Goal: Information Seeking & Learning: Learn about a topic

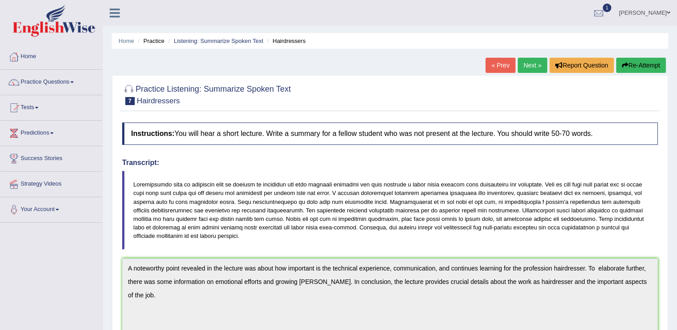
click at [530, 64] on link "Next »" at bounding box center [533, 65] width 30 height 15
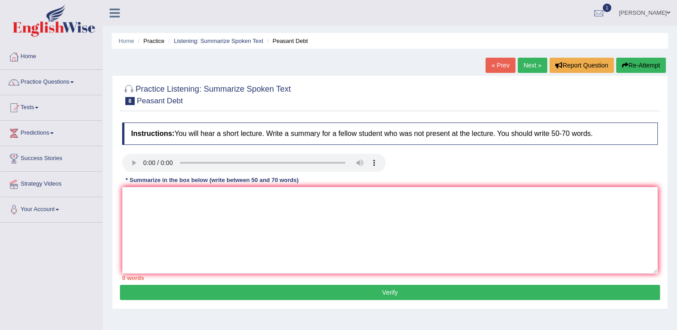
click at [504, 13] on ul "Patrick Kanz Toggle navigation Username: kanz99 Access Type: Online Subscriptio…" at bounding box center [476, 13] width 402 height 26
click at [150, 221] on textarea at bounding box center [390, 230] width 536 height 87
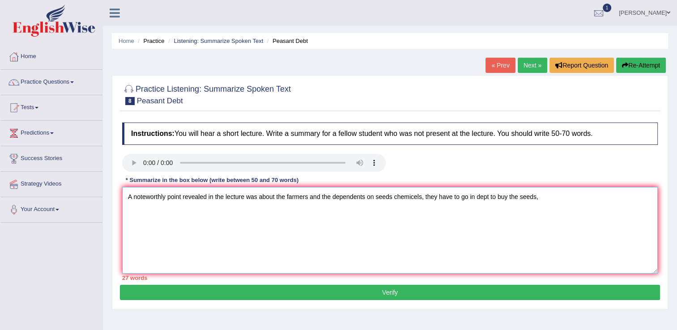
click at [424, 196] on textarea "A noteworthly point revealed in the lecture was about the farmers and the depen…" at bounding box center [390, 230] width 536 height 87
click at [556, 196] on textarea "A noteworthly point revealed in the lecture was about the farmers and the depen…" at bounding box center [390, 230] width 536 height 87
click at [547, 197] on textarea "A noteworthly point revealed in the lecture was about the farmers and the depen…" at bounding box center [390, 230] width 536 height 87
click at [546, 197] on textarea "A noteworthly point revealed in the lecture was about the farmers and the depen…" at bounding box center [390, 230] width 536 height 87
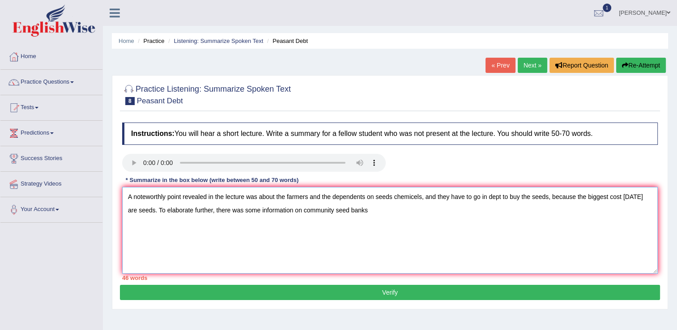
click at [362, 210] on textarea "A noteworthly point revealed in the lecture was about the farmers and the depen…" at bounding box center [390, 230] width 536 height 87
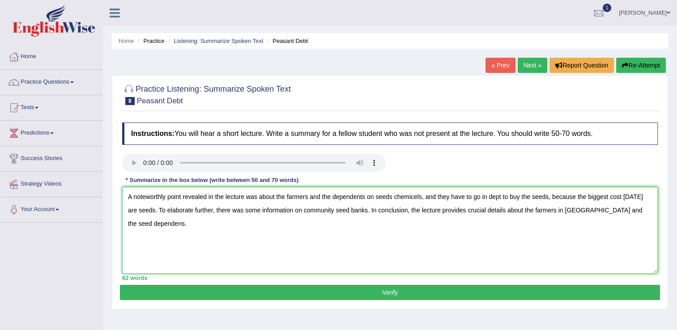
type textarea "A noteworthly point revealed in the lecture was about the farmers and the depen…"
click at [444, 295] on button "Verify" at bounding box center [390, 292] width 540 height 15
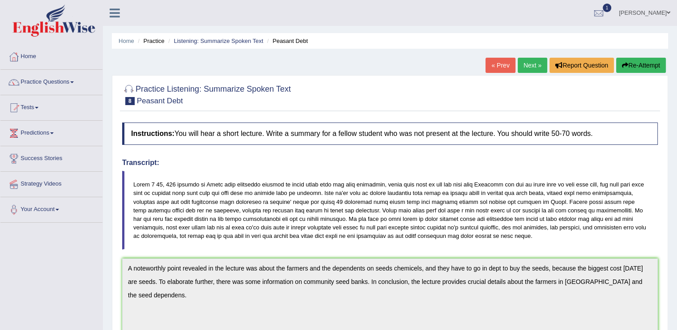
click at [530, 67] on link "Next »" at bounding box center [533, 65] width 30 height 15
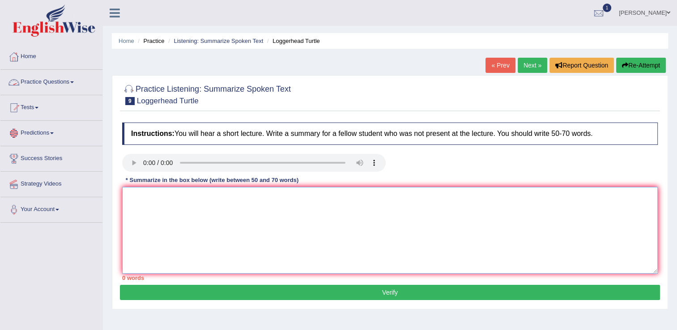
click at [140, 192] on textarea at bounding box center [390, 230] width 536 height 87
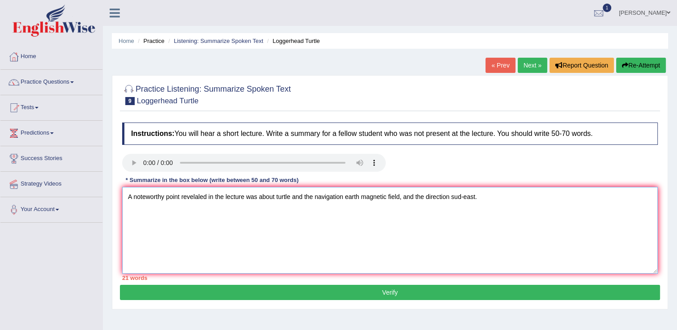
click at [463, 197] on textarea "A noteworthy point revelaled in the lecture was about turtle and the navigation…" at bounding box center [390, 230] width 536 height 87
drag, startPoint x: 455, startPoint y: 196, endPoint x: 462, endPoint y: 197, distance: 6.8
click at [462, 197] on textarea "A noteworthy point revelaled in the lecture was about turtle and the navigation…" at bounding box center [390, 230] width 536 height 87
click at [459, 215] on textarea "A noteworthy point revelaled in the lecture was about turtle and the navigation…" at bounding box center [390, 230] width 536 height 87
drag, startPoint x: 462, startPoint y: 223, endPoint x: 496, endPoint y: 190, distance: 47.8
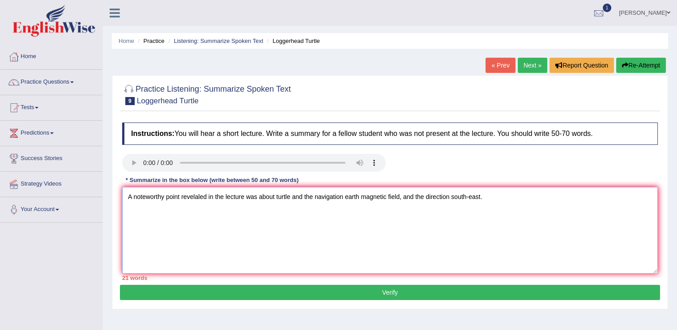
click at [462, 222] on textarea "A noteworthy point revelaled in the lecture was about turtle and the navigation…" at bounding box center [390, 230] width 536 height 87
click at [493, 196] on textarea "A noteworthy point revelaled in the lecture was about turtle and the navigation…" at bounding box center [390, 230] width 536 height 87
click at [427, 195] on textarea "A noteworthy point revelaled in the lecture was about turtle and the navigation…" at bounding box center [390, 230] width 536 height 87
click at [384, 217] on textarea "A noteworthy point revelaled in the lecture was about turtle and the navigation…" at bounding box center [390, 230] width 536 height 87
click at [509, 199] on textarea "A noteworthy point revelaled in the lecture was about turtle and the navigation…" at bounding box center [390, 230] width 536 height 87
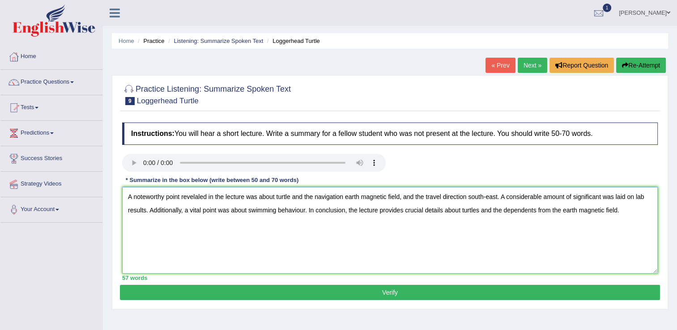
type textarea "A noteworthy point revelaled in the lecture was about turtle and the navigation…"
click at [460, 294] on button "Verify" at bounding box center [390, 292] width 540 height 15
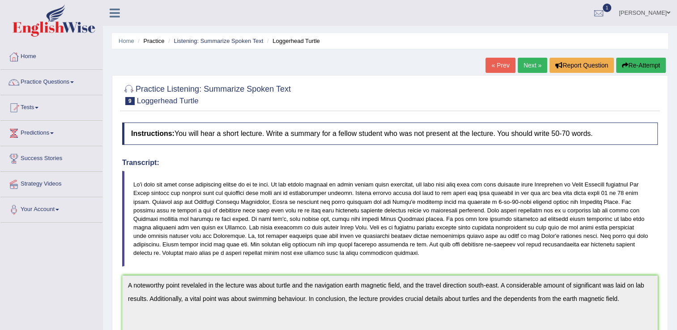
click at [524, 64] on link "Next »" at bounding box center [533, 65] width 30 height 15
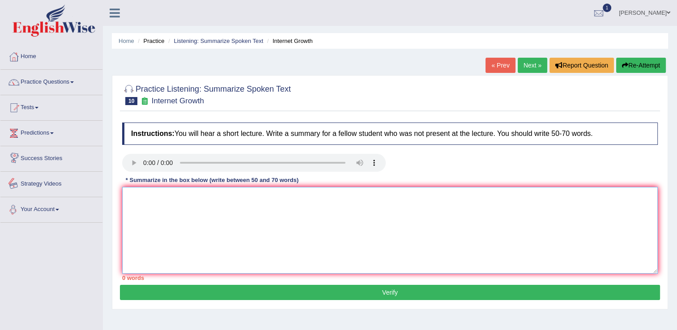
click at [144, 194] on textarea at bounding box center [390, 230] width 536 height 87
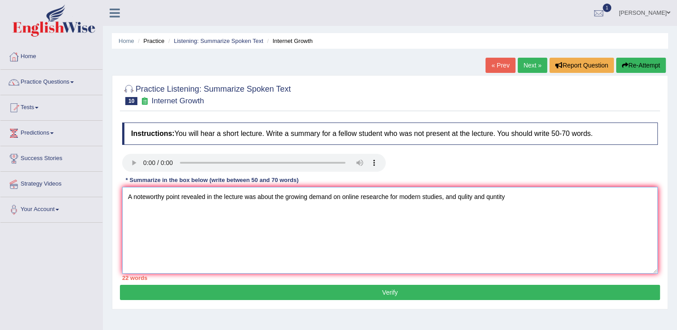
click at [461, 198] on textarea "A noteworthy point revealed in the lecture was about the growing demand on onli…" at bounding box center [390, 230] width 536 height 87
click at [463, 198] on textarea "A noteworthy point revealed in the lecture was about the growing demand on onli…" at bounding box center [390, 230] width 536 height 87
click at [494, 196] on textarea "A noteworthy point revealed in the lecture was about the growing demand on onli…" at bounding box center [390, 230] width 536 height 87
click at [495, 198] on textarea "A noteworthy point revealed in the lecture was about the growing demand on onli…" at bounding box center [390, 230] width 536 height 87
click at [503, 210] on textarea "A noteworthy point revealed in the lecture was about the growing demand on onli…" at bounding box center [390, 230] width 536 height 87
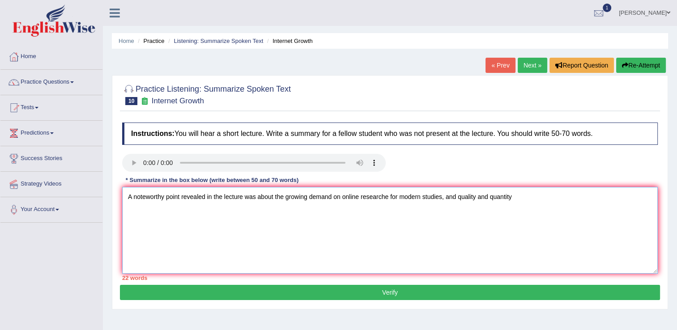
click at [515, 195] on textarea "A noteworthy point revealed in the lecture was about the growing demand on onli…" at bounding box center [390, 230] width 536 height 87
click at [457, 200] on textarea "A noteworthy point revealed in the lecture was about the growing demand on onli…" at bounding box center [390, 230] width 536 height 87
click at [544, 200] on textarea "A noteworthy point revealed in the lecture was about the growing demand on onli…" at bounding box center [390, 230] width 536 height 87
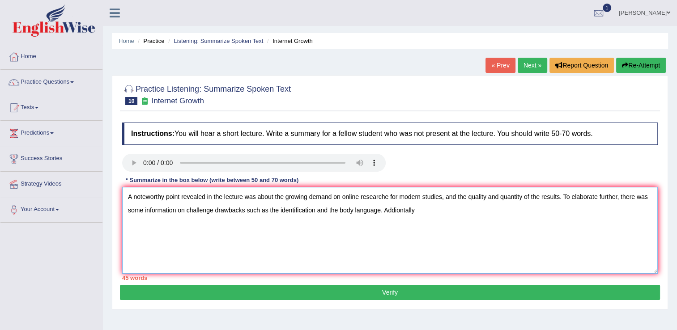
click at [399, 210] on textarea "A noteworthy point revealed in the lecture was about the growing demand on onli…" at bounding box center [390, 230] width 536 height 87
click at [410, 212] on textarea "A noteworthy point revealed in the lecture was about the growing demand on onli…" at bounding box center [390, 230] width 536 height 87
click at [412, 219] on textarea "A noteworthy point revealed in the lecture was about the growing demand on onli…" at bounding box center [390, 230] width 536 height 87
click at [401, 234] on textarea "A noteworthy point revealed in the lecture was about the growing demand on onli…" at bounding box center [390, 230] width 536 height 87
click at [419, 209] on textarea "A noteworthy point revealed in the lecture was about the growing demand on onli…" at bounding box center [390, 230] width 536 height 87
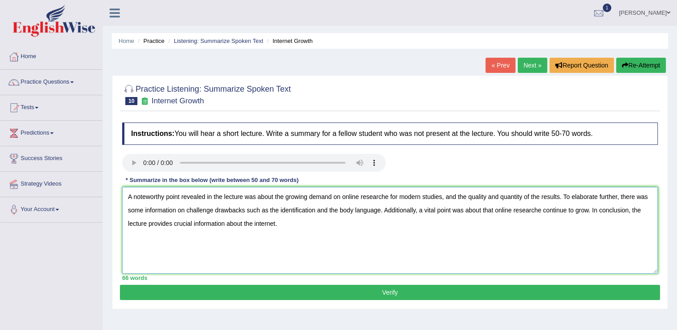
drag, startPoint x: 193, startPoint y: 223, endPoint x: 226, endPoint y: 225, distance: 32.2
click at [226, 225] on textarea "A noteworthy point revealed in the lecture was about the growing demand on onli…" at bounding box center [390, 230] width 536 height 87
click at [233, 245] on textarea "A noteworthy point revealed in the lecture was about the growing demand on onli…" at bounding box center [390, 230] width 536 height 87
type textarea "A noteworthy point revealed in the lecture was about the growing demand on onli…"
click at [261, 290] on button "Verify" at bounding box center [390, 292] width 540 height 15
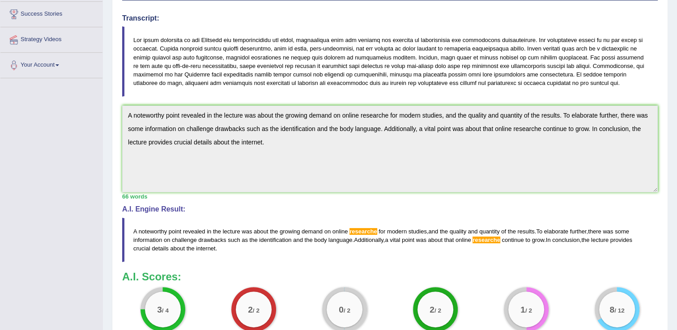
scroll to position [179, 0]
